Goal: Task Accomplishment & Management: Manage account settings

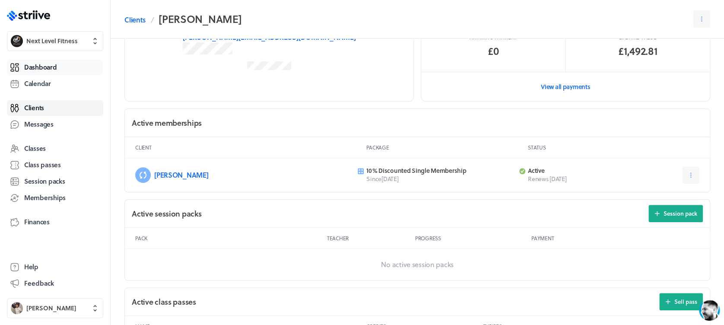
scroll to position [173, 0]
click at [41, 68] on span "Dashboard" at bounding box center [40, 67] width 32 height 9
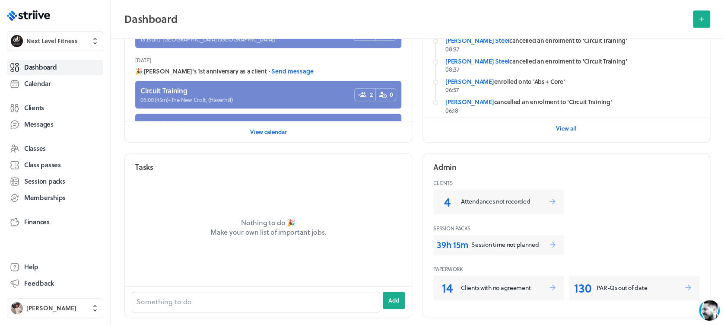
scroll to position [257, 0]
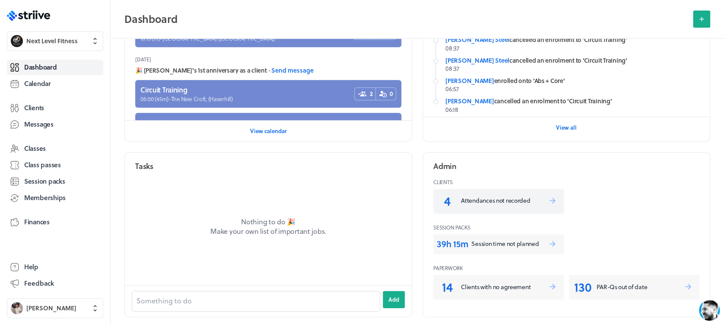
click at [532, 200] on p "Attendances not recorded" at bounding box center [504, 200] width 87 height 9
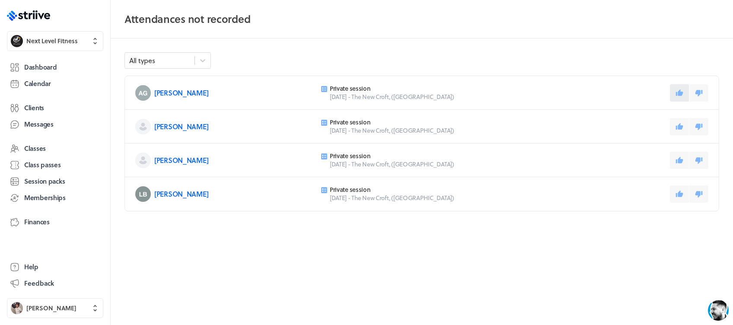
click at [672, 91] on button at bounding box center [678, 92] width 19 height 17
click at [674, 196] on button at bounding box center [678, 193] width 19 height 17
click at [41, 82] on span "Calendar" at bounding box center [37, 83] width 27 height 9
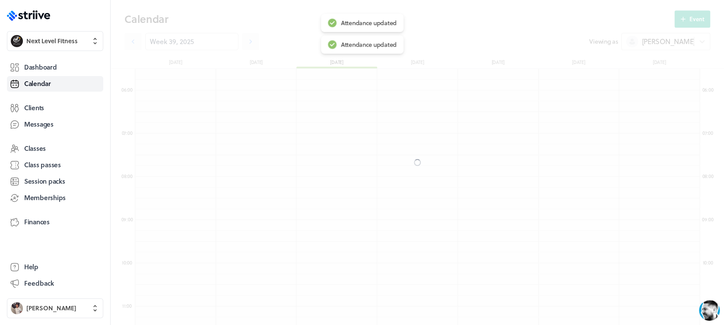
scroll to position [1037, 564]
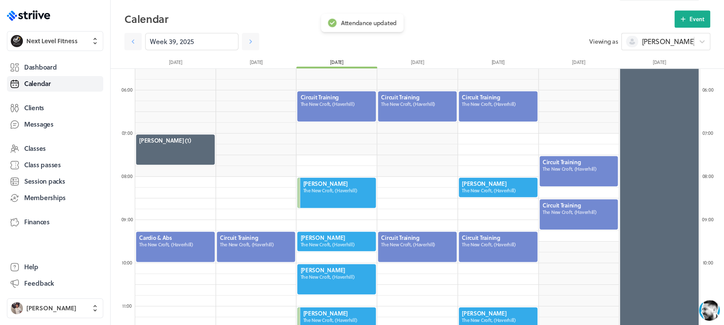
click at [352, 239] on div at bounding box center [336, 241] width 80 height 21
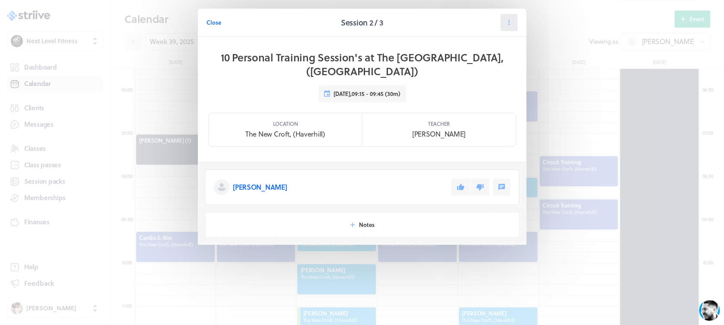
click at [502, 26] on button at bounding box center [508, 22] width 17 height 17
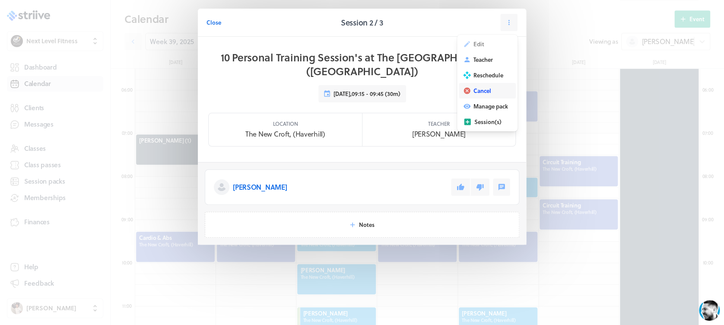
click at [489, 92] on span "Cancel" at bounding box center [482, 91] width 18 height 8
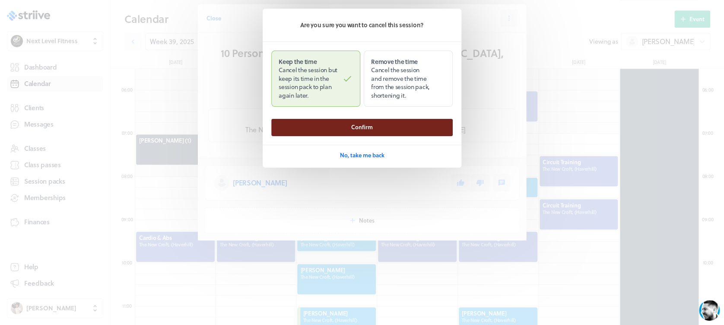
click at [400, 127] on button "Confirm" at bounding box center [361, 127] width 181 height 17
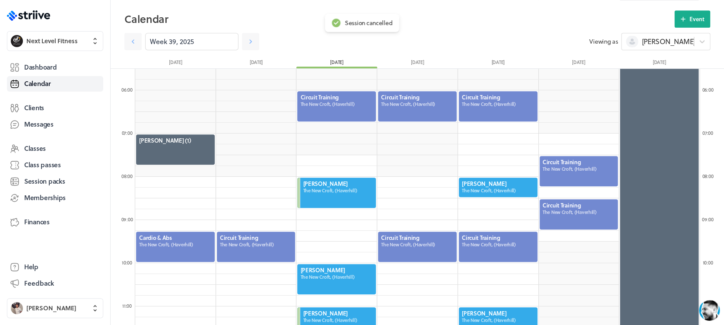
click at [356, 279] on div at bounding box center [336, 279] width 80 height 32
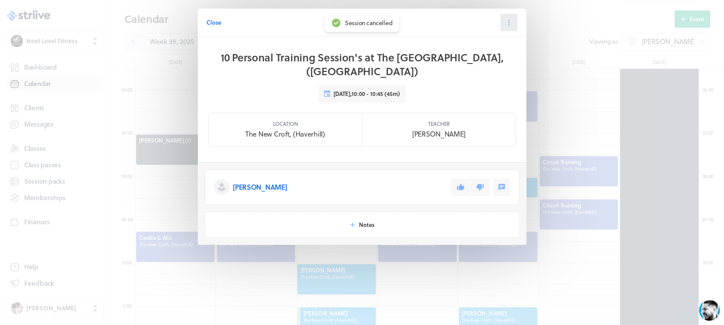
click at [508, 17] on button at bounding box center [508, 22] width 17 height 17
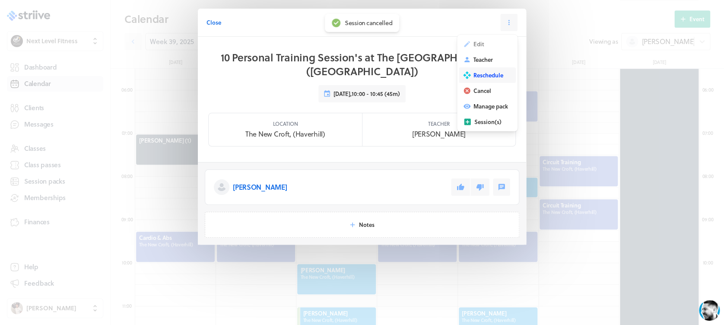
click at [494, 75] on span "Reschedule" at bounding box center [488, 75] width 30 height 8
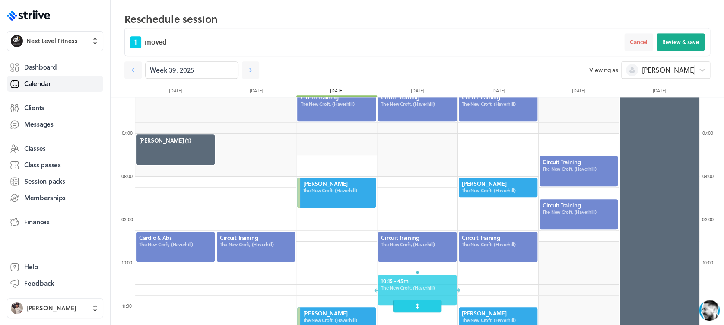
drag, startPoint x: 338, startPoint y: 279, endPoint x: 390, endPoint y: 293, distance: 54.1
click at [390, 293] on div at bounding box center [417, 290] width 80 height 32
click at [682, 35] on button "Review & save" at bounding box center [681, 41] width 48 height 17
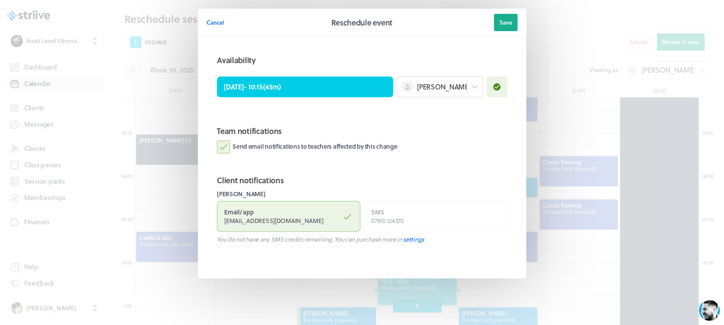
click at [223, 149] on label "Send email notifications to teachers affected by this change" at bounding box center [307, 146] width 180 height 13
click at [0, 0] on input "Send email notifications to teachers affected by this change" at bounding box center [0, 0] width 0 height 0
click at [501, 22] on span "Save" at bounding box center [505, 23] width 13 height 8
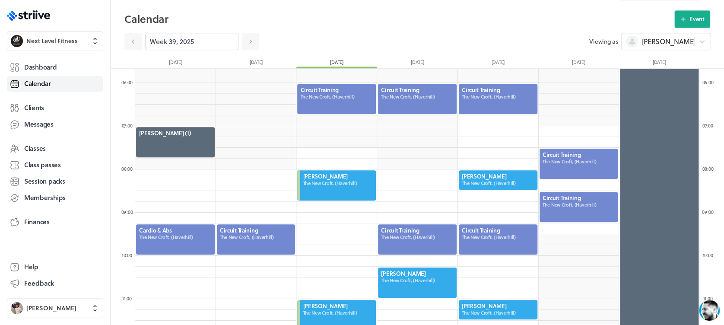
scroll to position [243, 0]
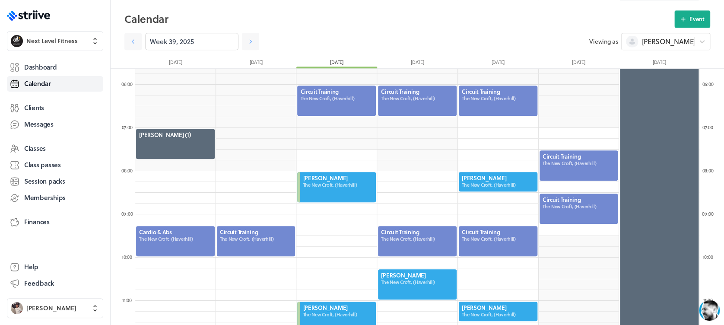
click at [558, 166] on div at bounding box center [579, 165] width 80 height 32
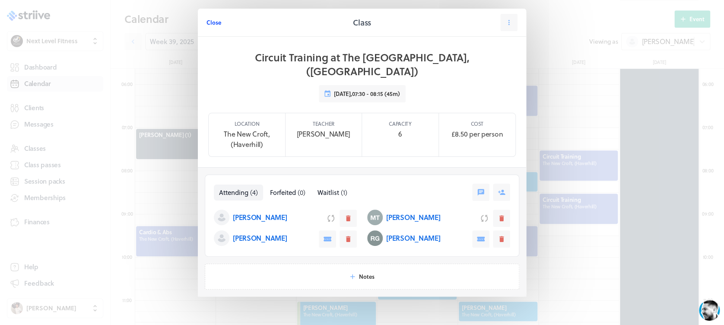
click at [208, 23] on span "Close" at bounding box center [213, 23] width 15 height 8
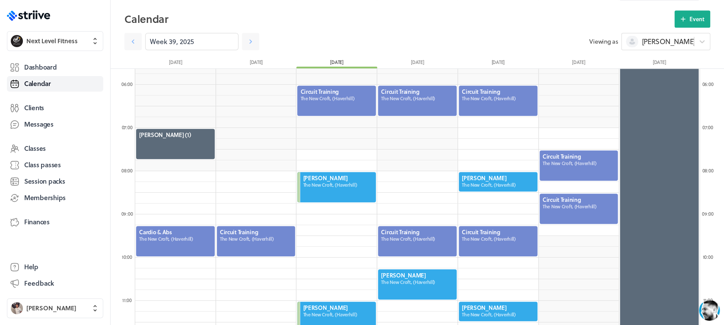
click at [507, 97] on div at bounding box center [498, 101] width 80 height 32
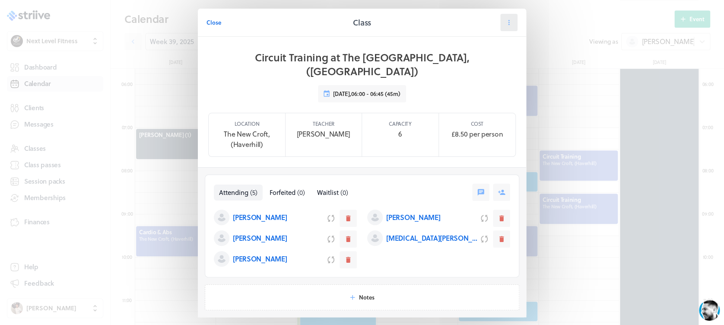
click at [505, 25] on icon at bounding box center [509, 23] width 8 height 8
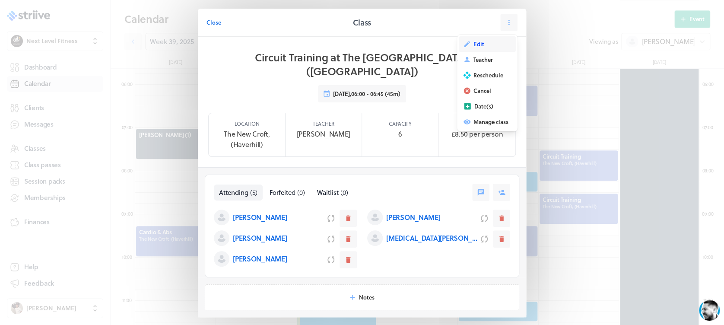
click at [478, 46] on span "Edit" at bounding box center [478, 44] width 11 height 8
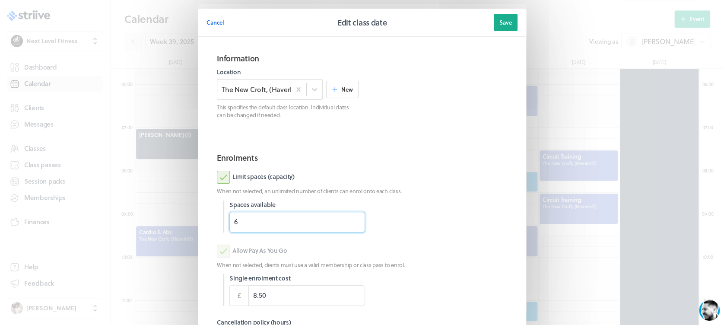
click at [236, 225] on input "6" at bounding box center [297, 222] width 136 height 21
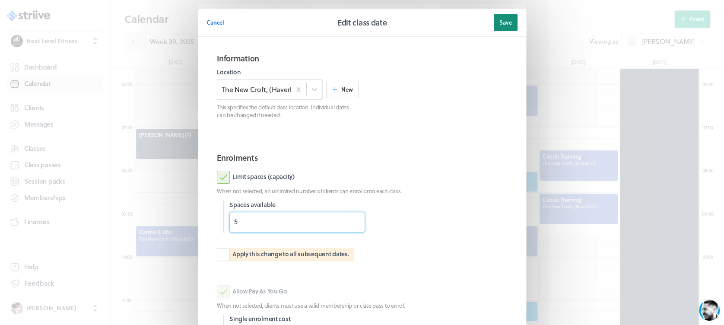
type input "5"
click at [504, 19] on span "Save" at bounding box center [505, 23] width 13 height 8
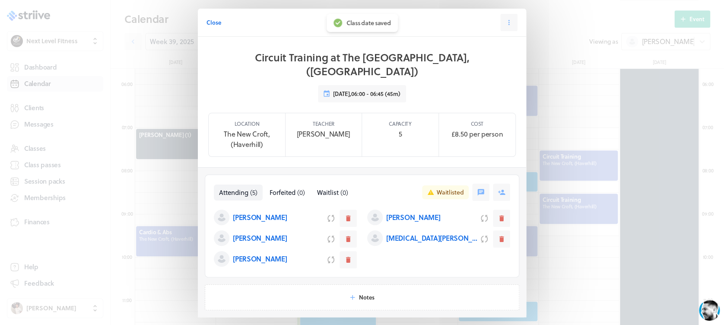
click at [215, 21] on span "Close" at bounding box center [213, 23] width 15 height 8
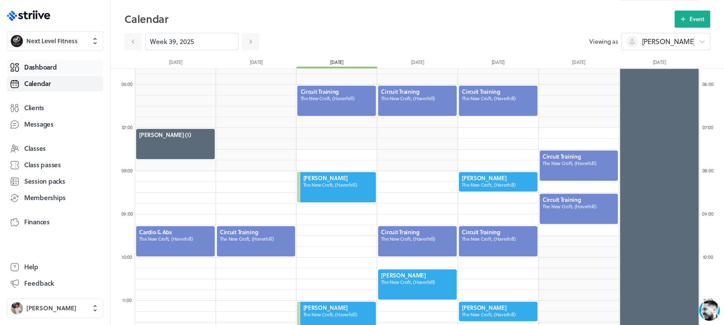
click at [57, 63] on link "Dashboard" at bounding box center [55, 68] width 96 height 16
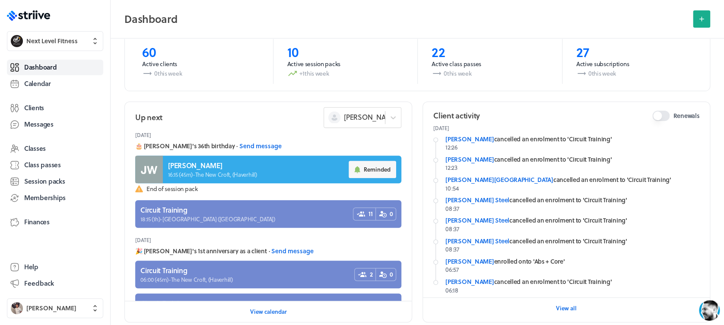
scroll to position [77, 0]
